Goal: Information Seeking & Learning: Check status

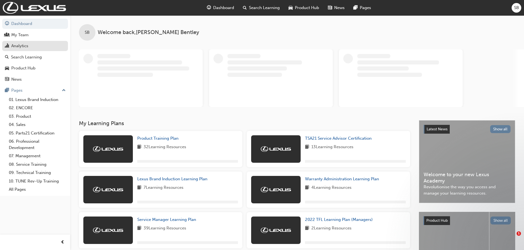
click at [34, 48] on div "Analytics" at bounding box center [35, 46] width 60 height 7
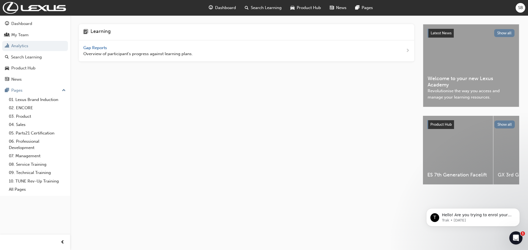
click at [92, 48] on span "Gap Reports" at bounding box center [95, 47] width 25 height 5
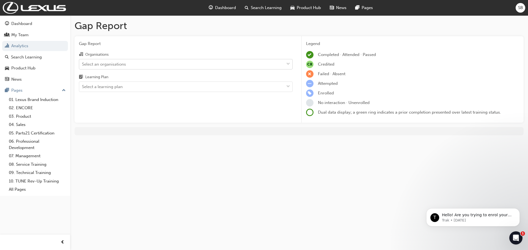
click at [131, 61] on div "Select an organisations" at bounding box center [181, 64] width 205 height 10
click at [82, 62] on input "Organisations Select an organisations" at bounding box center [82, 64] width 1 height 5
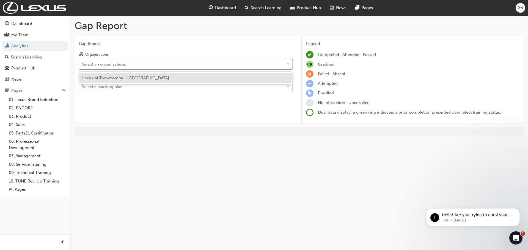
click at [135, 87] on div "Select a learning plan" at bounding box center [181, 87] width 205 height 10
click at [82, 87] on input "Learning Plan Select a learning plan" at bounding box center [82, 86] width 1 height 5
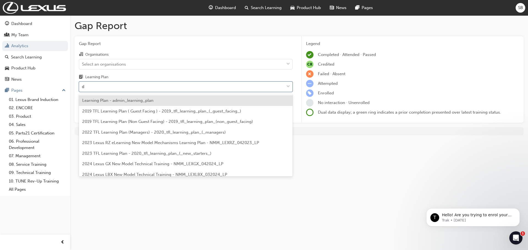
type input "dt"
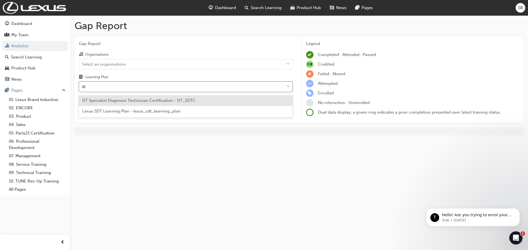
click at [134, 97] on div "DT Specialist Diagnosis Technician Certification - DT_SDTC" at bounding box center [186, 100] width 214 height 11
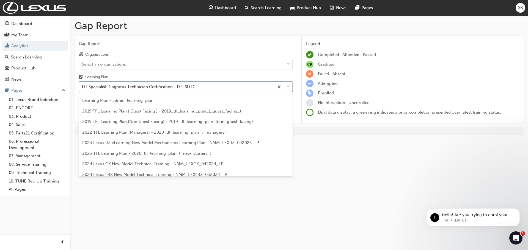
click at [209, 85] on div "DT Specialist Diagnosis Technician Certification - DT_SDTC" at bounding box center [176, 87] width 195 height 10
click at [82, 85] on input "Learning Plan option DT Specialist Diagnosis Technician Certification - DT_SDTC…" at bounding box center [82, 86] width 1 height 5
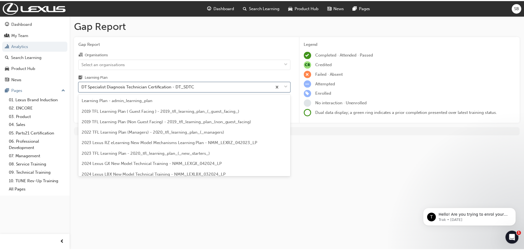
scroll to position [432, 0]
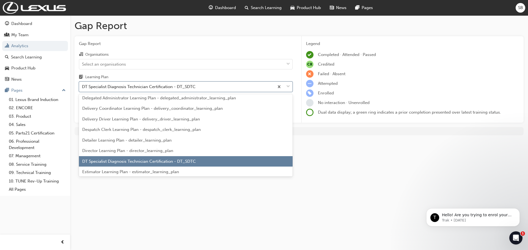
click at [205, 74] on div "Learning Plan" at bounding box center [186, 78] width 214 height 8
click at [82, 84] on input "Learning Plan option DT Specialist Diagnosis Technician Certification - DT_SDTC…" at bounding box center [82, 86] width 1 height 5
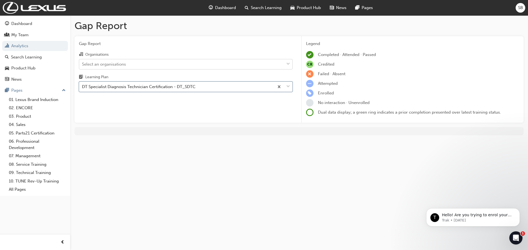
click at [204, 65] on div "Select an organisations" at bounding box center [181, 64] width 205 height 10
click at [82, 65] on input "Organisations Select an organisations" at bounding box center [82, 64] width 1 height 5
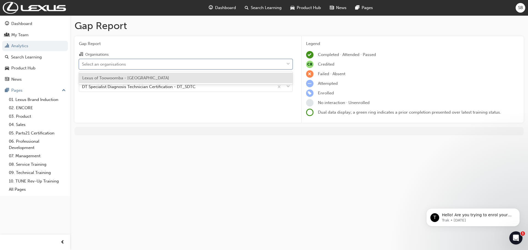
click at [182, 76] on div "Lexus of Toowoomba - TOOWOOMBA" at bounding box center [186, 78] width 214 height 11
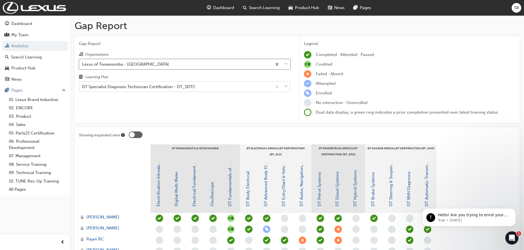
click at [179, 85] on div "DT Specialist Diagnosis Technician Certification - DT_SDTC" at bounding box center [139, 87] width 114 height 6
click at [82, 85] on input "Learning Plan DT Specialist Diagnosis Technician Certification - DT_SDTC" at bounding box center [82, 86] width 1 height 5
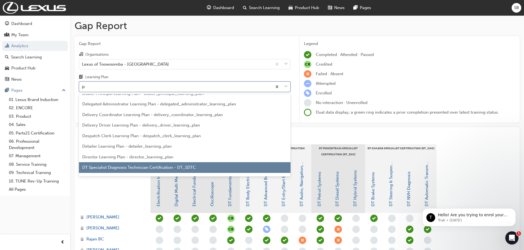
scroll to position [66, 0]
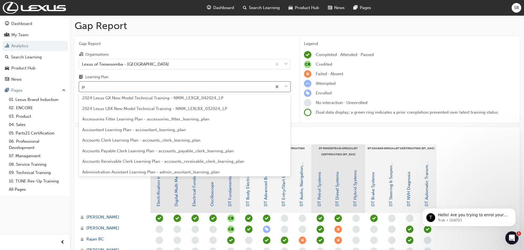
type input "pro"
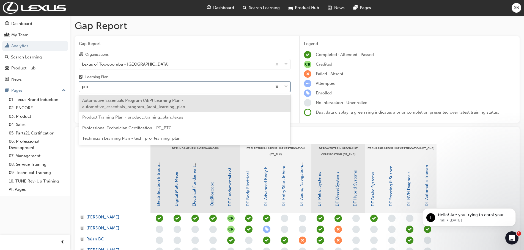
scroll to position [0, 0]
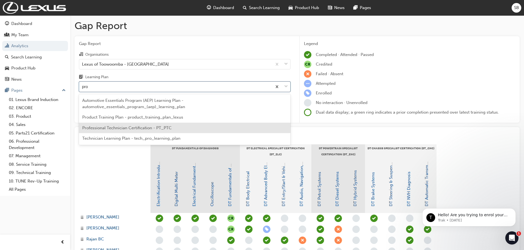
click at [167, 126] on span "Professional Technician Certification - PT_PTC" at bounding box center [126, 128] width 89 height 5
